Goal: Find specific page/section: Find specific page/section

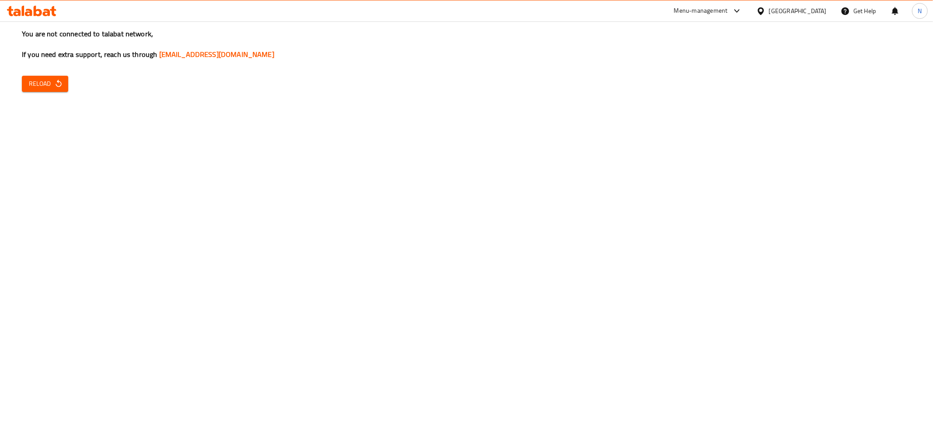
click at [47, 93] on div "You are not connected to talabat network, If you need extra support, reach us t…" at bounding box center [466, 221] width 933 height 443
click at [54, 78] on span "Reload" at bounding box center [45, 83] width 32 height 11
click at [48, 91] on button "Reload" at bounding box center [45, 84] width 46 height 16
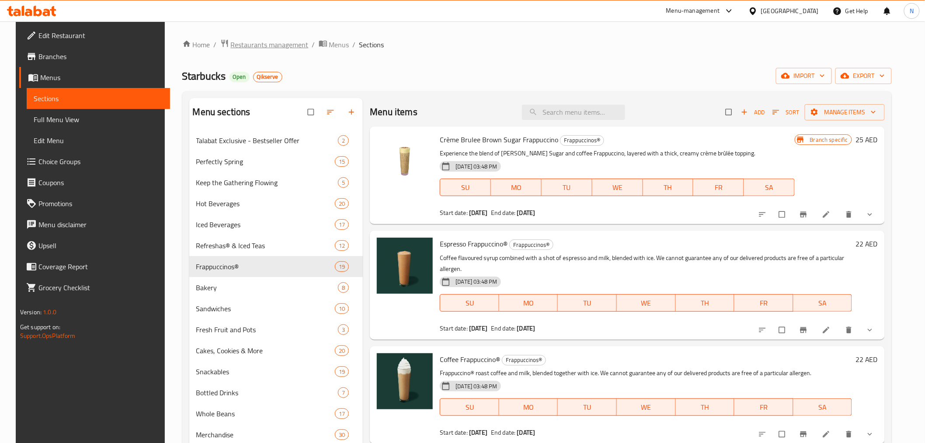
click at [255, 39] on span "Restaurants management" at bounding box center [270, 44] width 78 height 10
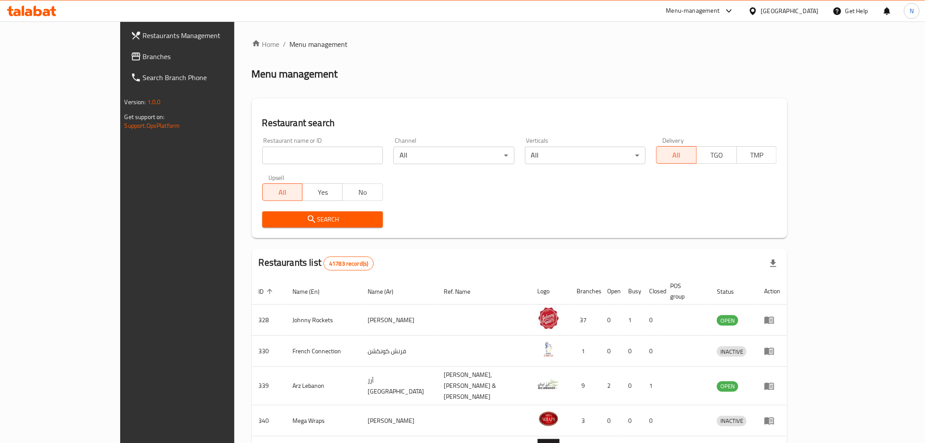
click at [272, 155] on input "search" at bounding box center [322, 154] width 121 height 17
paste input "643161"
type input "643161"
click at [293, 225] on button "Search" at bounding box center [322, 219] width 121 height 16
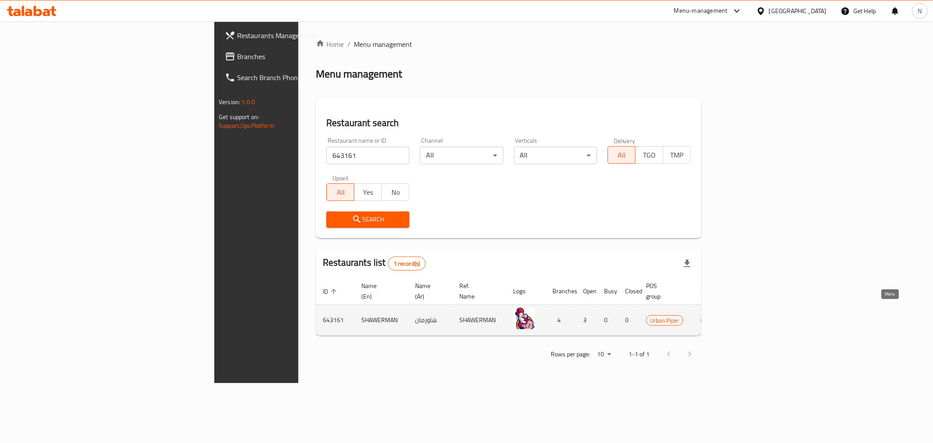
click at [757, 317] on icon "enhanced table" at bounding box center [752, 320] width 10 height 7
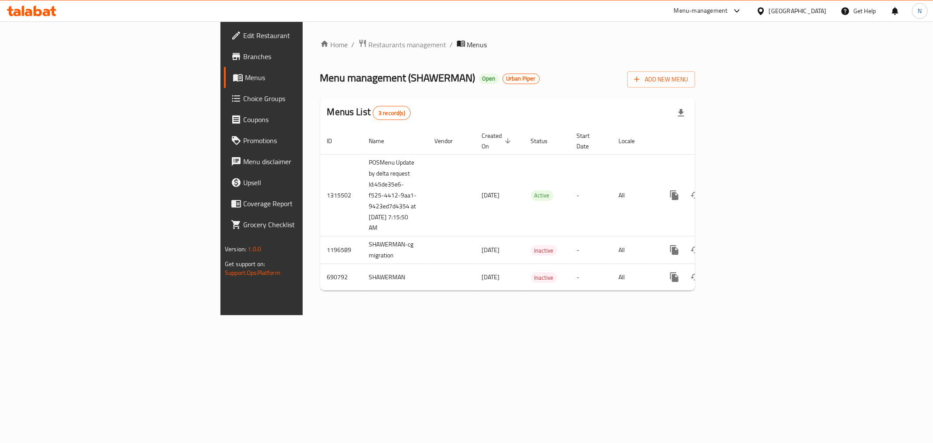
click at [243, 59] on span "Branches" at bounding box center [306, 56] width 126 height 10
